Goal: Find contact information: Find contact information

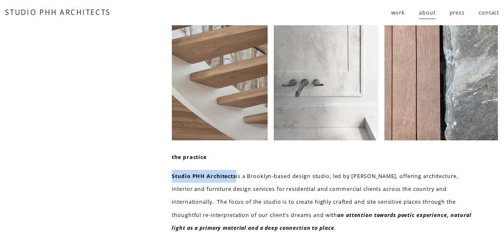
drag, startPoint x: 171, startPoint y: 177, endPoint x: 236, endPoint y: 177, distance: 64.3
copy strong "Studio PHH Architects"
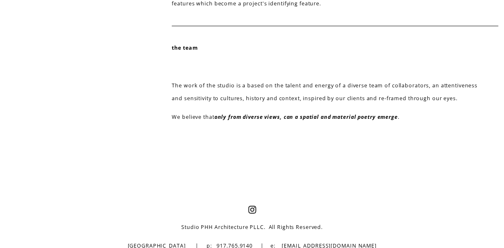
scroll to position [446, 0]
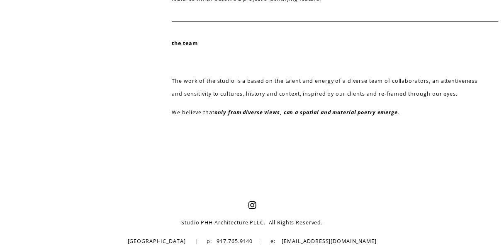
click at [314, 240] on p "[GEOGRAPHIC_DATA] | p: 917.765.9140 | e: [EMAIL_ADDRESS][DOMAIN_NAME]" at bounding box center [252, 241] width 286 height 13
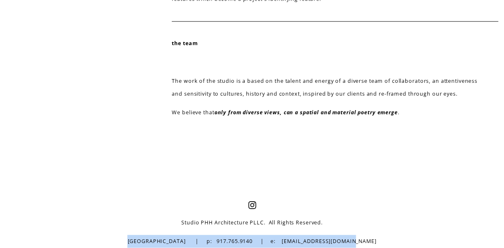
click at [314, 240] on p "[GEOGRAPHIC_DATA] | p: 917.765.9140 | e: [EMAIL_ADDRESS][DOMAIN_NAME]" at bounding box center [252, 241] width 286 height 13
drag, startPoint x: 314, startPoint y: 240, endPoint x: 303, endPoint y: 241, distance: 11.6
click at [303, 241] on p "[GEOGRAPHIC_DATA] | p: 917.765.9140 | e: [EMAIL_ADDRESS][DOMAIN_NAME]" at bounding box center [252, 241] width 286 height 13
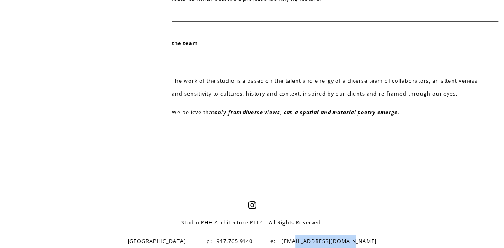
drag, startPoint x: 303, startPoint y: 241, endPoint x: 360, endPoint y: 241, distance: 57.2
click at [360, 241] on p "[GEOGRAPHIC_DATA] | p: 917.765.9140 | e: [EMAIL_ADDRESS][DOMAIN_NAME]" at bounding box center [252, 241] width 286 height 13
copy p "[EMAIL_ADDRESS][DOMAIN_NAME]"
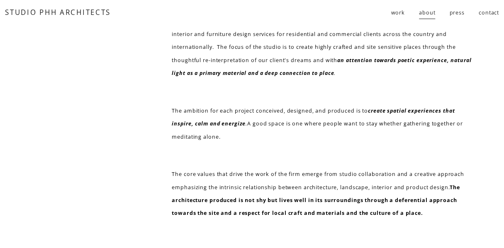
scroll to position [0, 0]
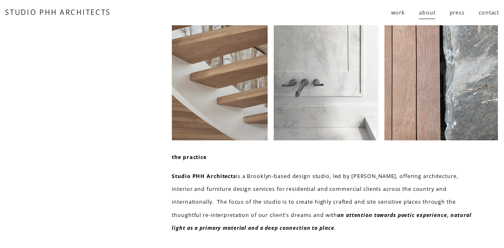
click at [485, 11] on link "contact" at bounding box center [489, 12] width 20 height 14
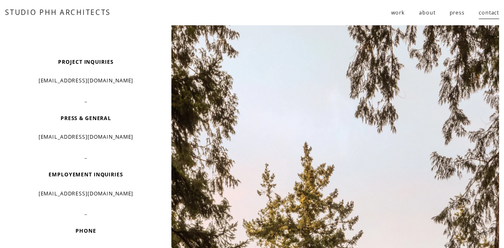
click at [431, 14] on link "about" at bounding box center [427, 12] width 16 height 14
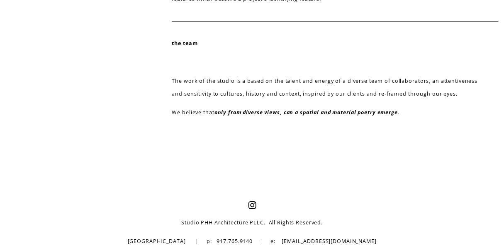
scroll to position [446, 0]
